Goal: Information Seeking & Learning: Compare options

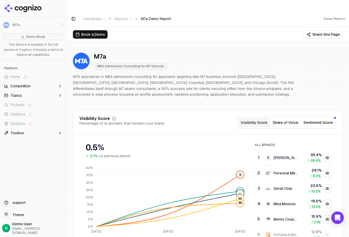
click at [38, 86] on button "Competition" at bounding box center [33, 86] width 62 height 8
click at [39, 117] on button "Topics" at bounding box center [33, 120] width 62 height 8
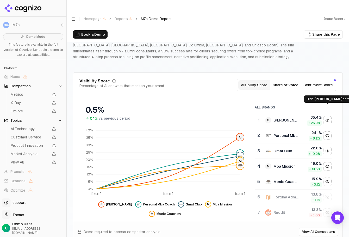
scroll to position [38, 0]
click at [292, 117] on div "[PERSON_NAME]" at bounding box center [285, 119] width 25 height 5
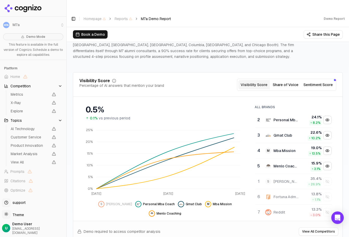
click at [292, 117] on div "Personal Mba Coach" at bounding box center [285, 119] width 25 height 5
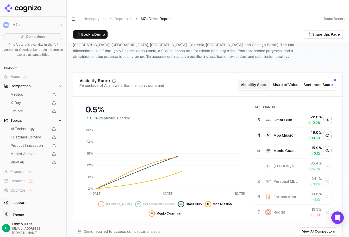
click at [292, 117] on div "Gmat Club" at bounding box center [281, 120] width 33 height 6
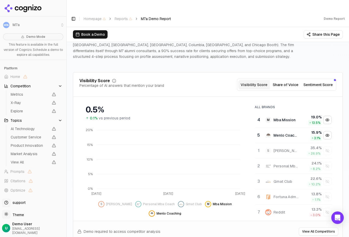
scroll to position [37, 0]
click at [292, 117] on div "Mba Mission" at bounding box center [284, 119] width 22 height 5
click at [292, 117] on div "Menlo Coaching" at bounding box center [285, 119] width 25 height 5
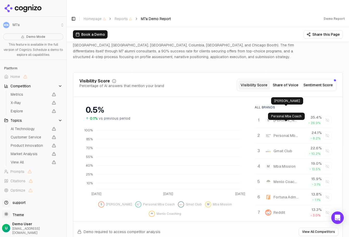
click at [277, 117] on div "[PERSON_NAME]" at bounding box center [285, 119] width 25 height 5
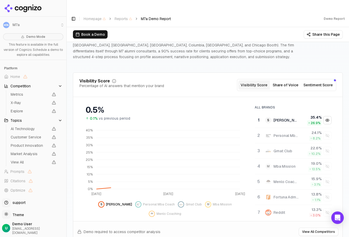
scroll to position [37, 0]
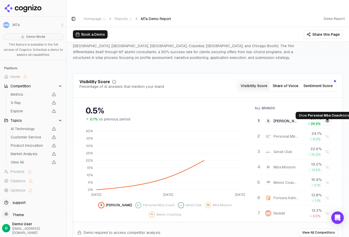
click at [326, 132] on div "Show personal mba coach data" at bounding box center [327, 136] width 8 height 8
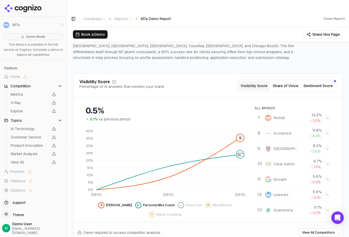
scroll to position [0, 0]
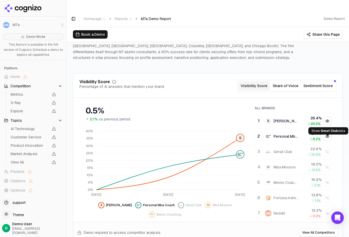
click at [325, 148] on div "Show gmat club data" at bounding box center [327, 152] width 8 height 8
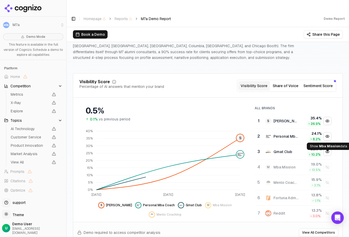
click at [326, 163] on div "Show mba mission data" at bounding box center [327, 167] width 8 height 8
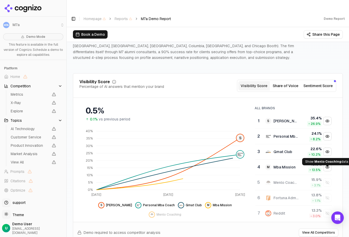
click at [327, 178] on div "Show menlo coaching data" at bounding box center [327, 182] width 8 height 8
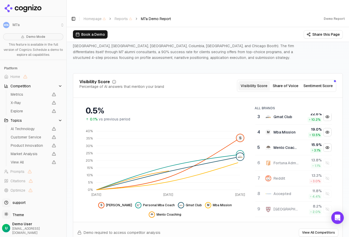
scroll to position [36, 0]
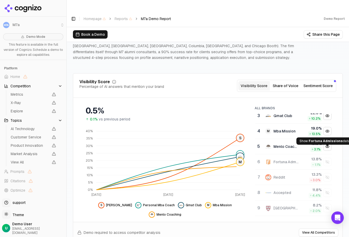
click at [327, 158] on div "Show fortuna admissions data" at bounding box center [327, 162] width 8 height 8
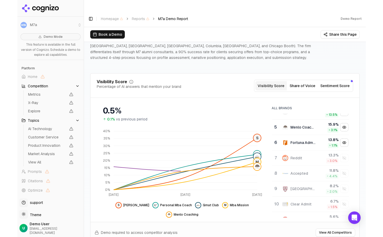
scroll to position [56, 0]
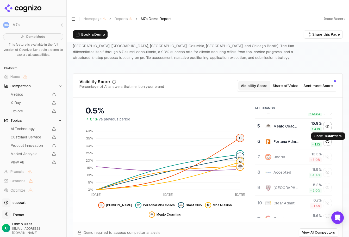
click at [327, 153] on div "Show reddit data" at bounding box center [327, 157] width 8 height 8
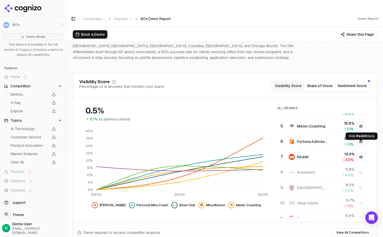
click at [349, 153] on div "Hide reddit data" at bounding box center [361, 157] width 8 height 8
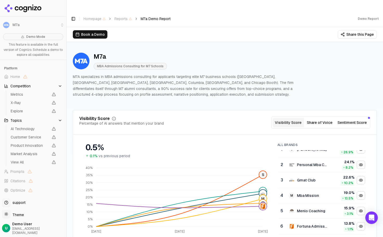
scroll to position [5, 0]
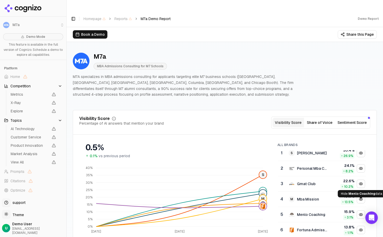
click at [349, 210] on div "Hide menlo coaching data" at bounding box center [361, 214] width 8 height 8
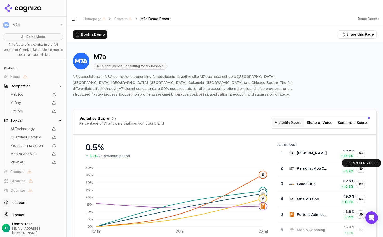
click at [349, 180] on div "Hide gmat club data" at bounding box center [361, 184] width 8 height 8
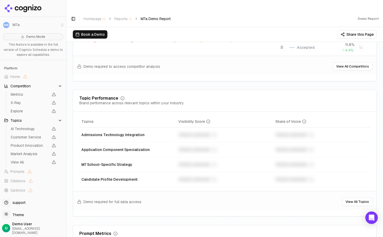
scroll to position [206, 0]
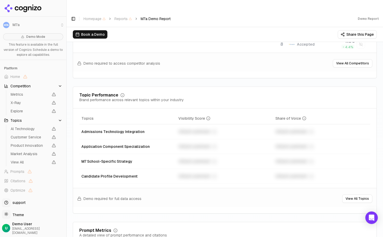
click at [91, 30] on button "Book a Demo" at bounding box center [90, 34] width 35 height 8
